Goal: Task Accomplishment & Management: Complete application form

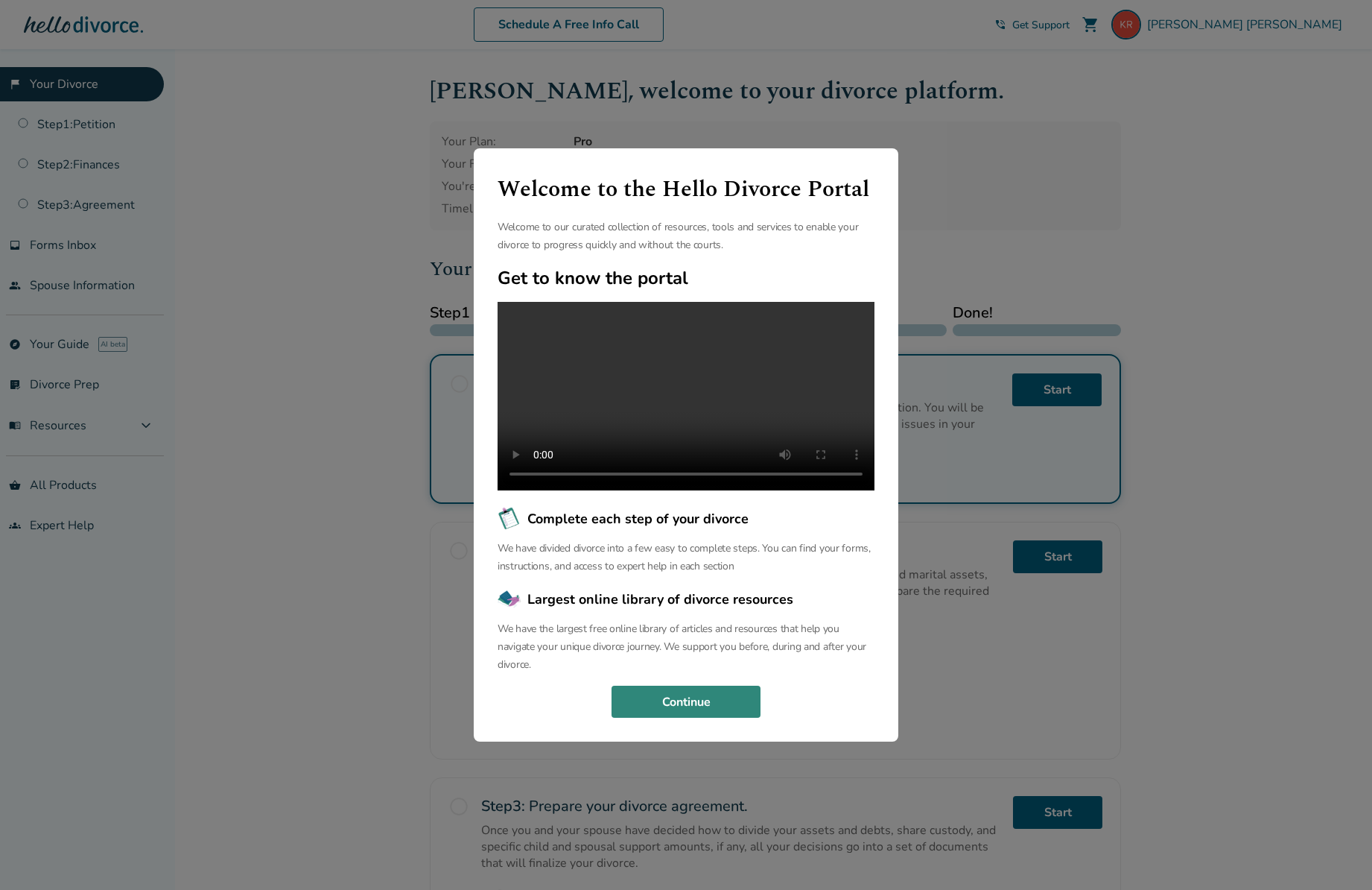
click at [693, 711] on button "Continue" at bounding box center [686, 702] width 149 height 33
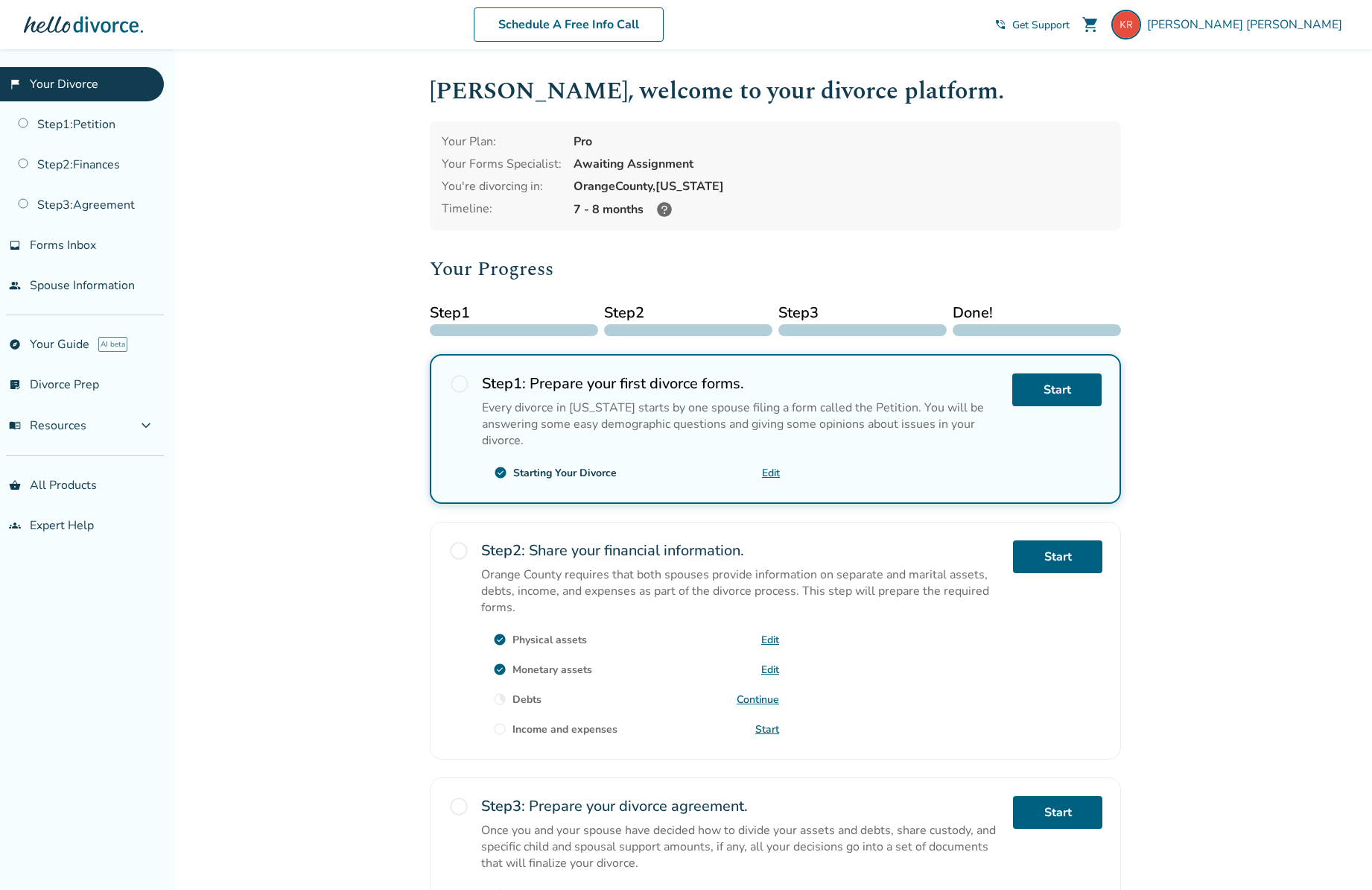
click at [772, 634] on link "Edit" at bounding box center [770, 640] width 18 height 15
click at [768, 663] on link "Edit" at bounding box center [770, 670] width 18 height 15
